Goal: Register for event/course

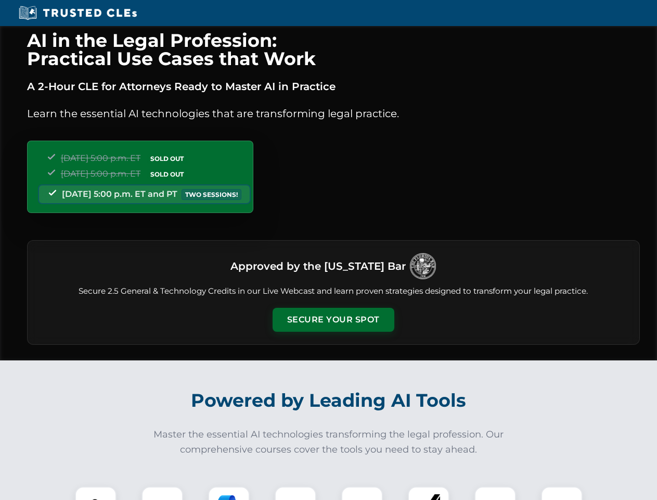
click at [333, 320] on button "Secure Your Spot" at bounding box center [334, 320] width 122 height 24
click at [96, 493] on img at bounding box center [96, 507] width 30 height 30
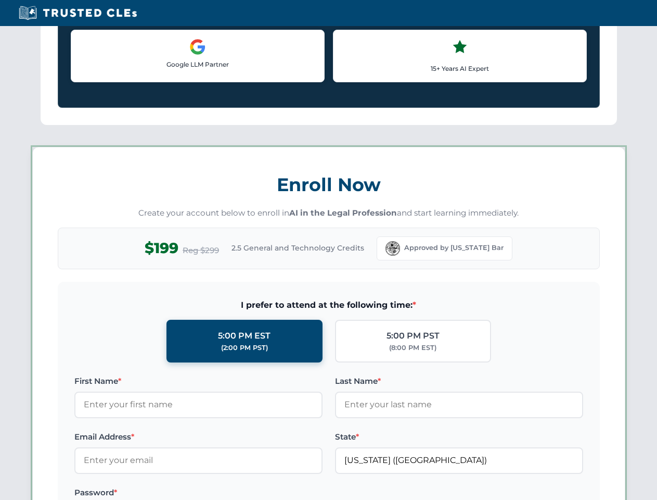
click at [229, 493] on label "Password *" at bounding box center [198, 492] width 248 height 12
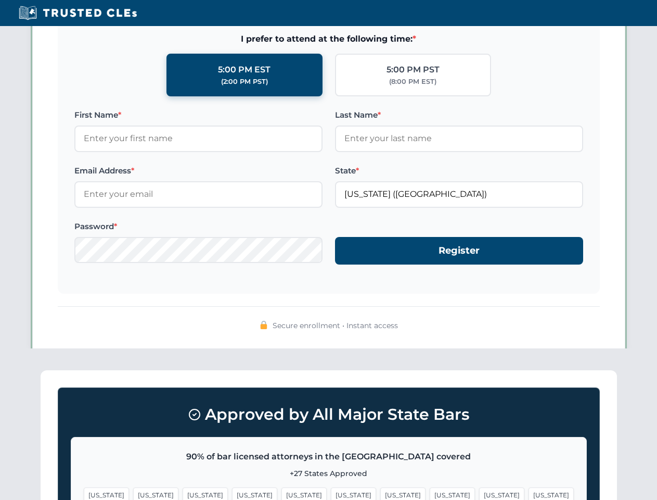
click at [479, 493] on span "[US_STATE]" at bounding box center [501, 494] width 45 height 15
